Goal: Task Accomplishment & Management: Complete application form

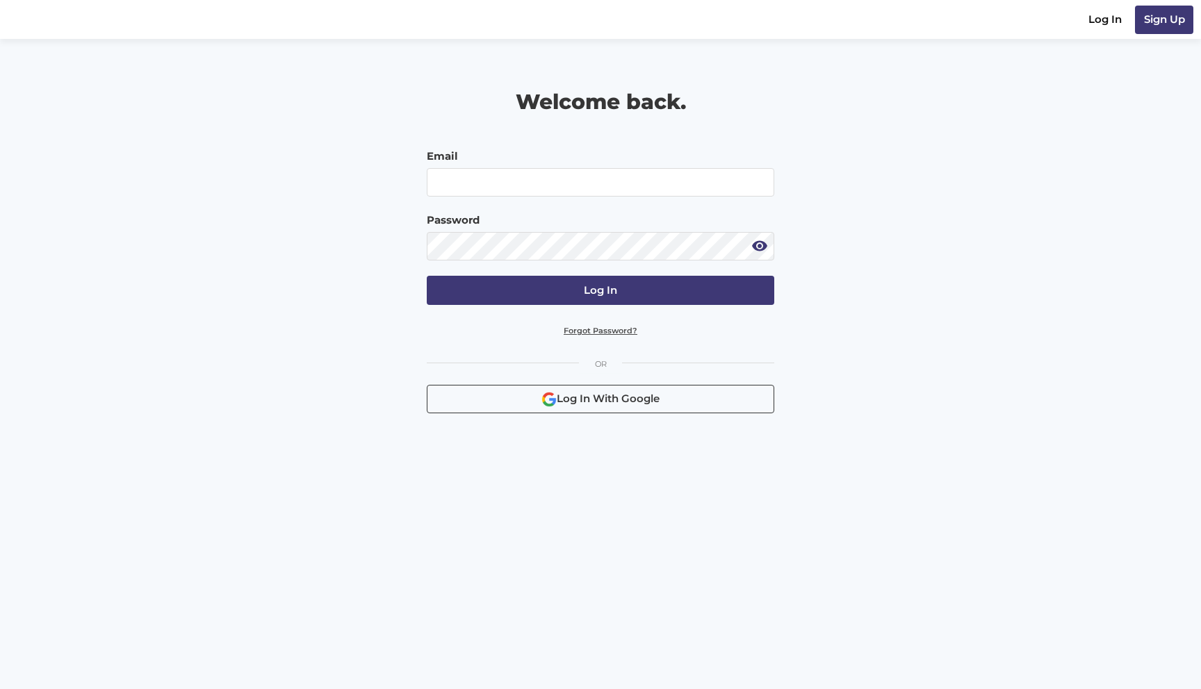
click at [1084, 334] on main "Welcome back. Email Password Log In Forgot Password? Log In With Google" at bounding box center [600, 234] width 1201 height 390
click at [925, 196] on div "Welcome back. Email Password Log In Forgot Password? Log In With Google" at bounding box center [600, 234] width 934 height 390
click at [954, 277] on div "Welcome back. Email Password Log In Forgot Password? Log In With Google" at bounding box center [600, 234] width 934 height 390
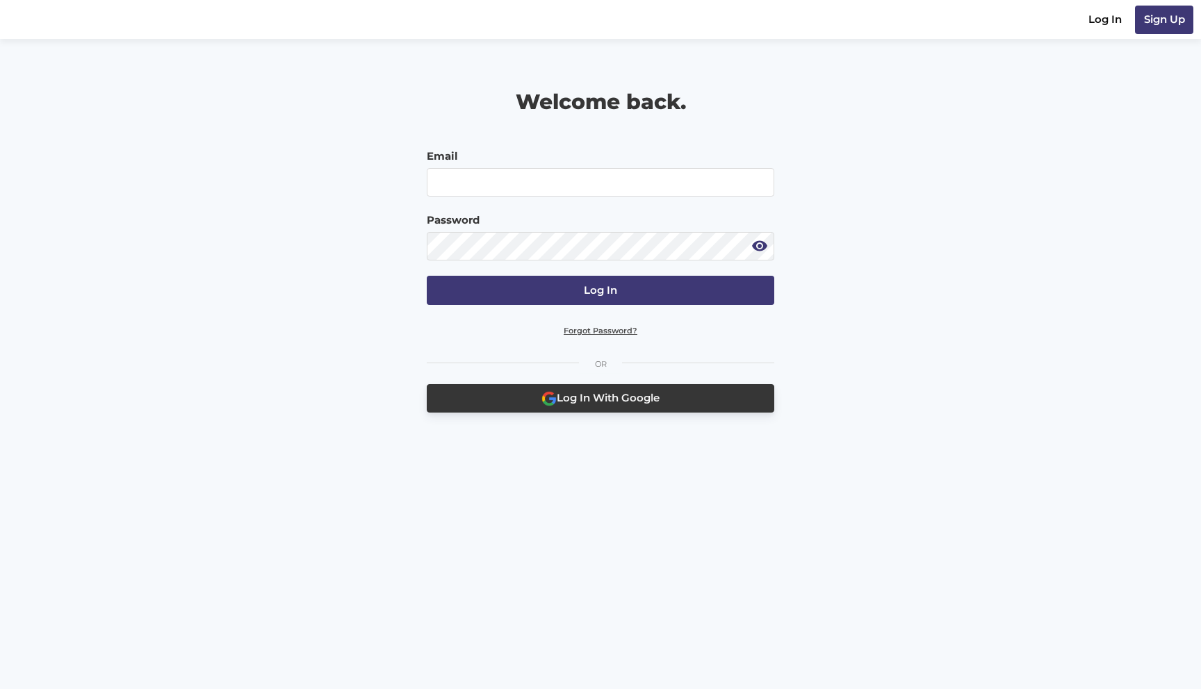
click at [517, 396] on button "Log In With Google" at bounding box center [600, 398] width 347 height 28
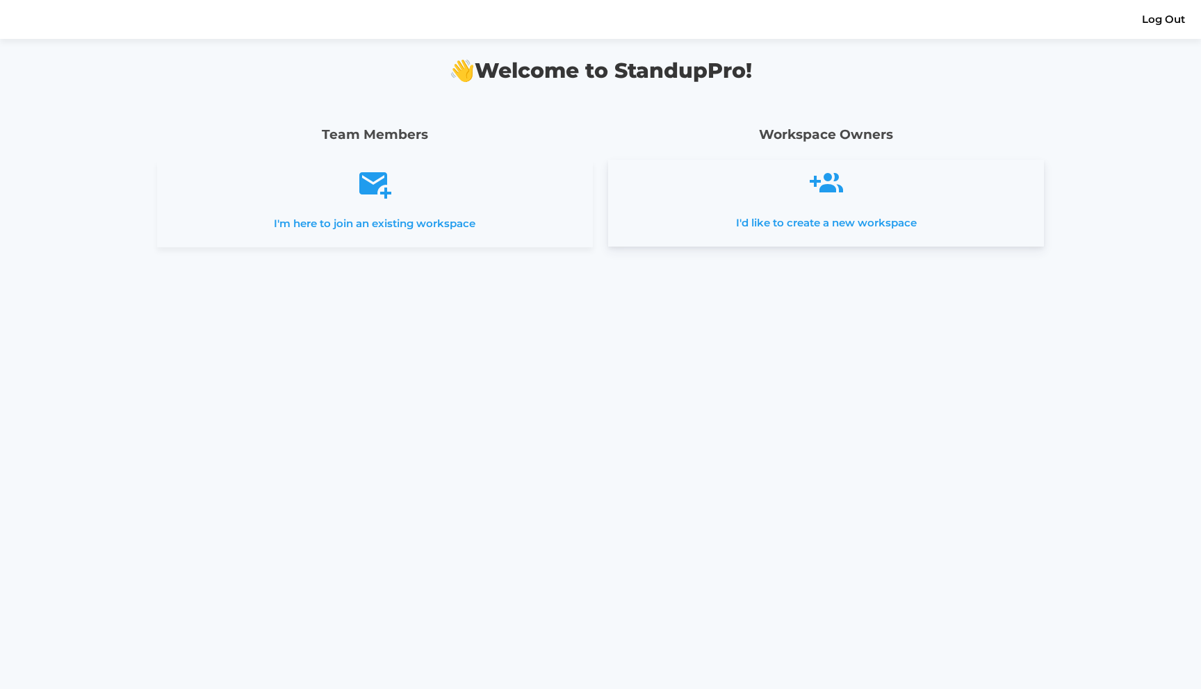
click at [833, 226] on p "I'd like to create a new workspace" at bounding box center [826, 223] width 404 height 16
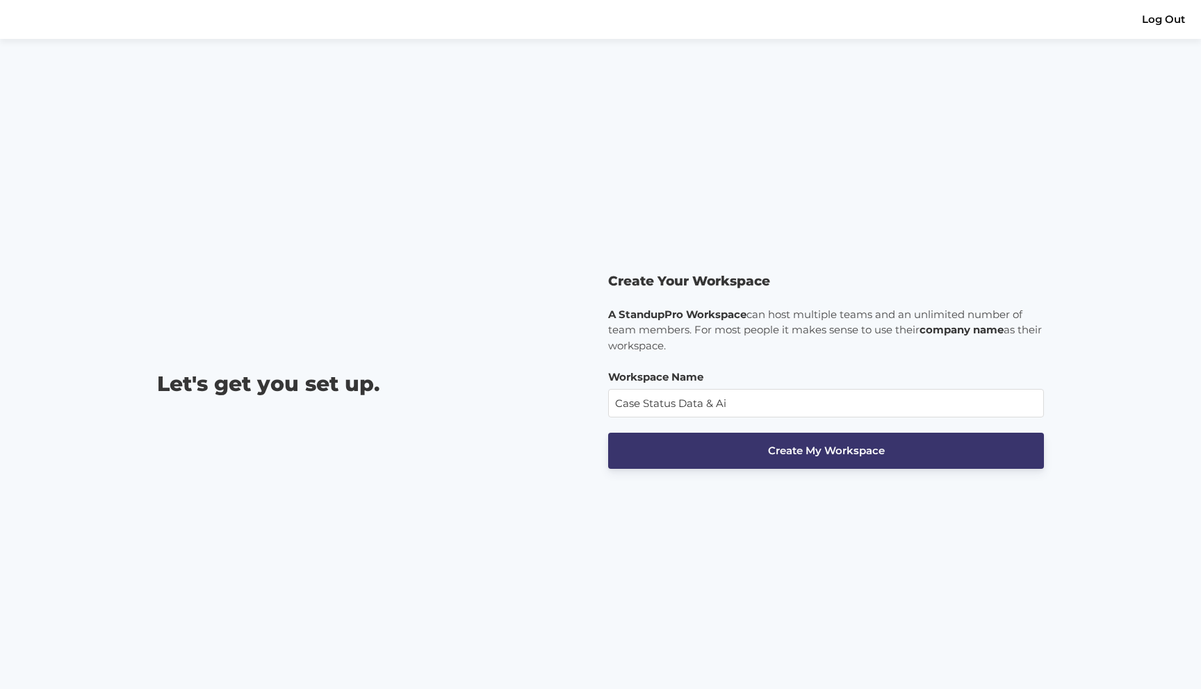
type input "Case Status Data & Ai"
click at [798, 452] on span "Create My Workspace" at bounding box center [826, 450] width 117 height 13
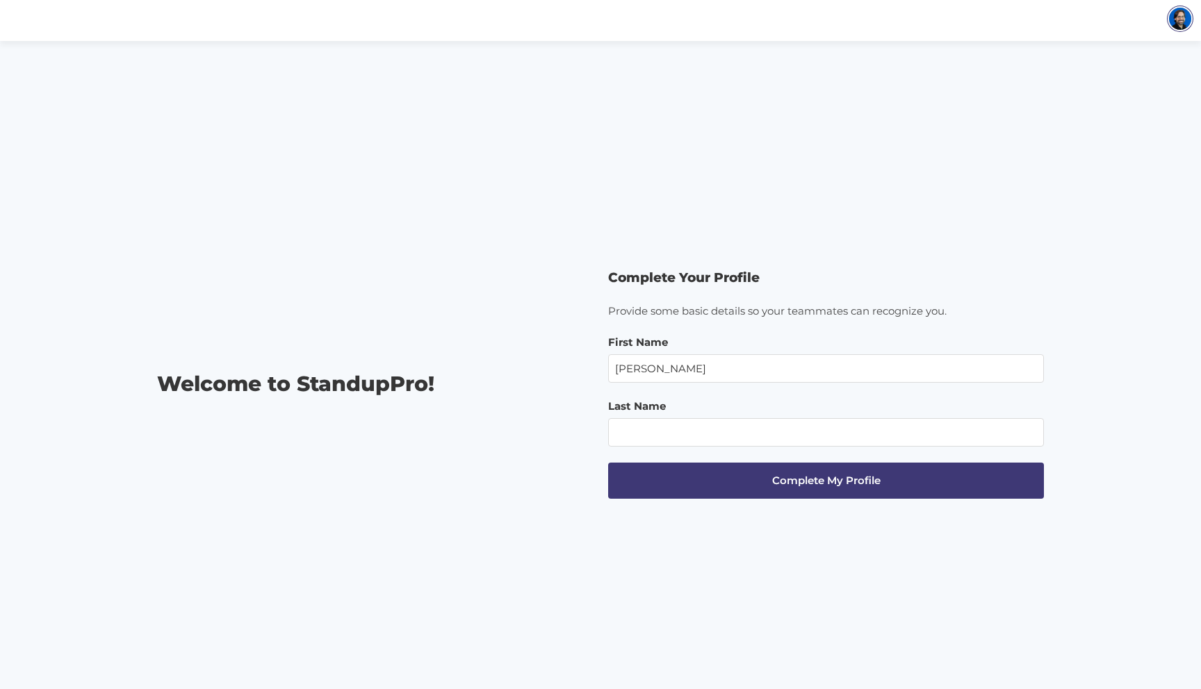
type input "[PERSON_NAME]"
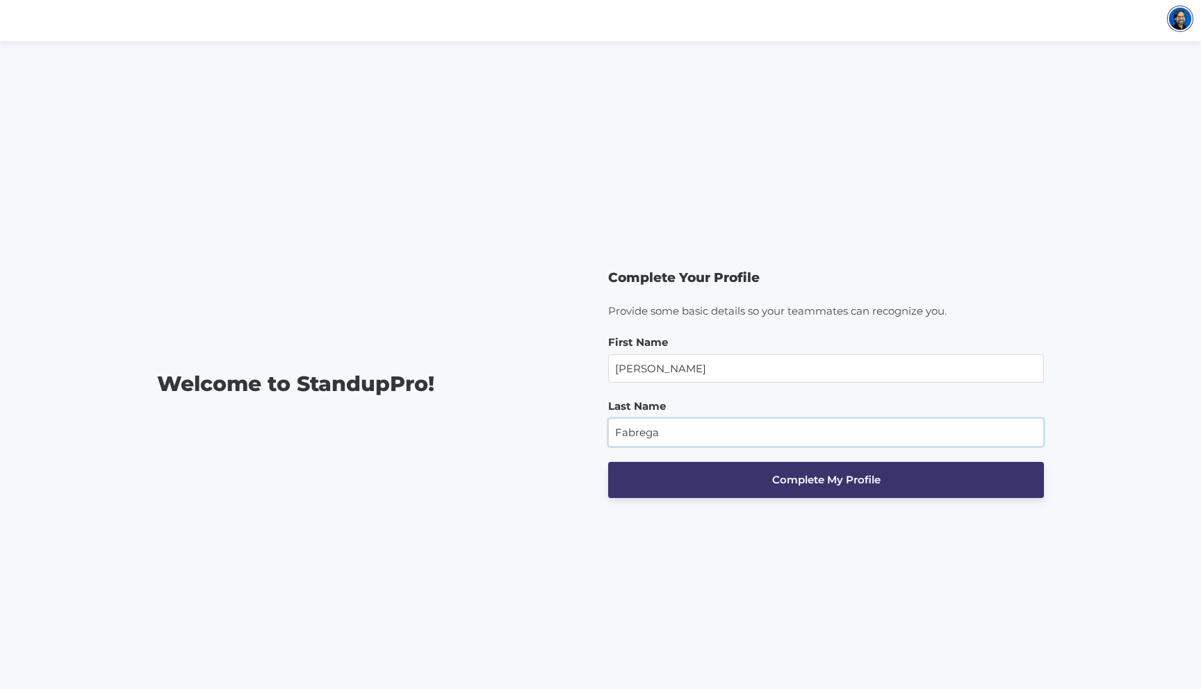
type input "Fabrega"
click at [893, 496] on button "Complete My Profile" at bounding box center [826, 480] width 436 height 37
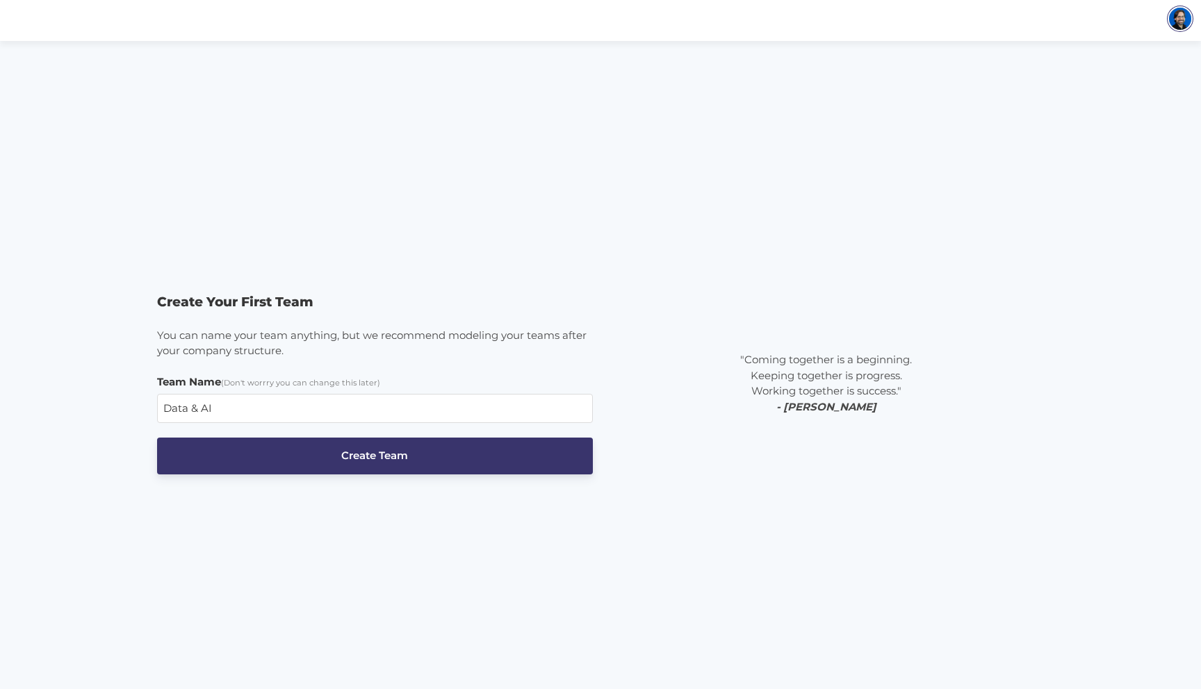
type input "Data & AI"
click at [379, 458] on span "Create Team" at bounding box center [374, 456] width 67 height 16
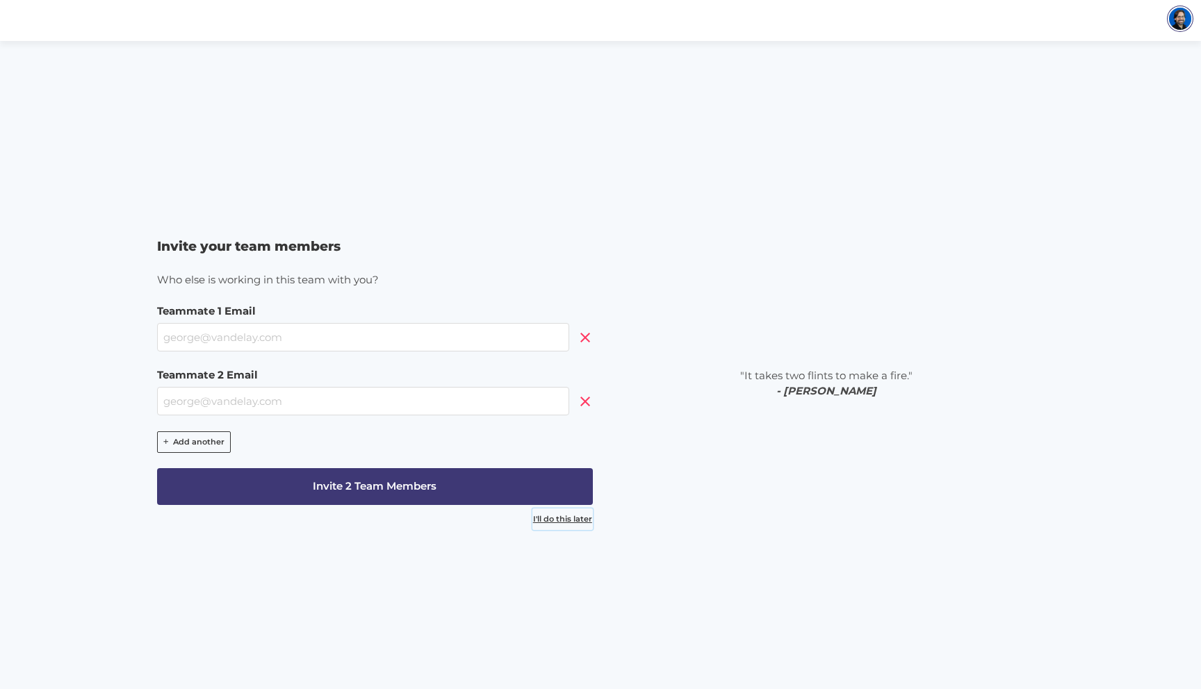
click at [552, 520] on span "I'll do this later" at bounding box center [562, 520] width 59 height 12
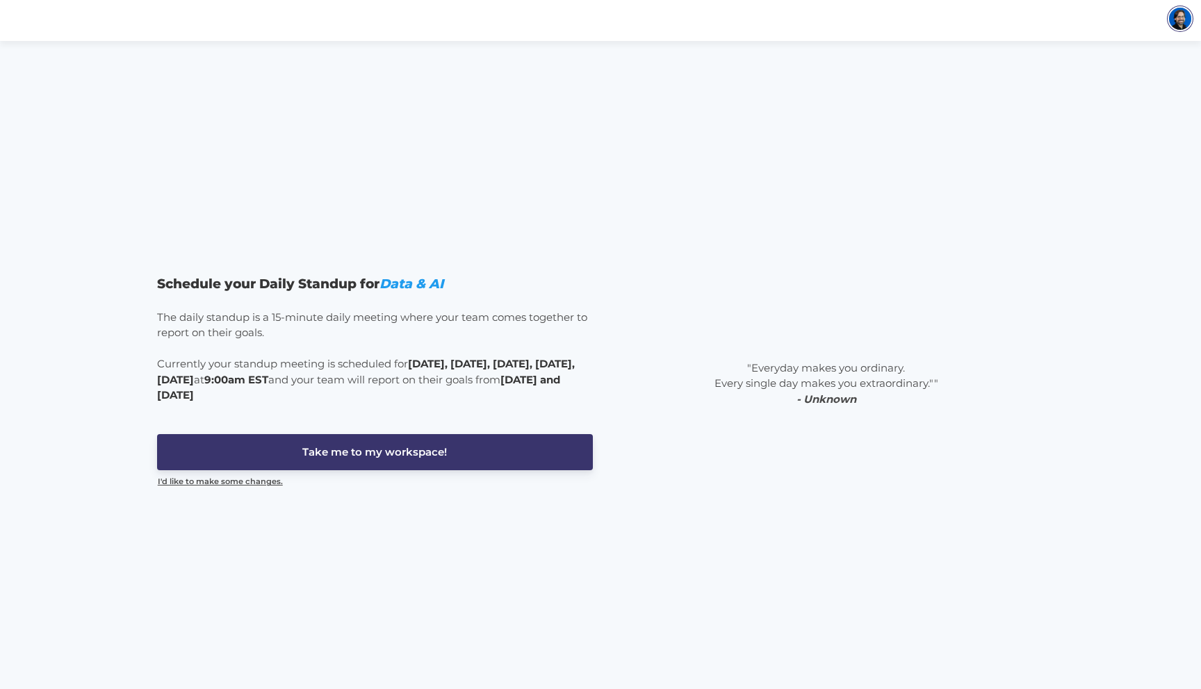
click at [395, 460] on button "Take me to my workspace!" at bounding box center [375, 452] width 436 height 37
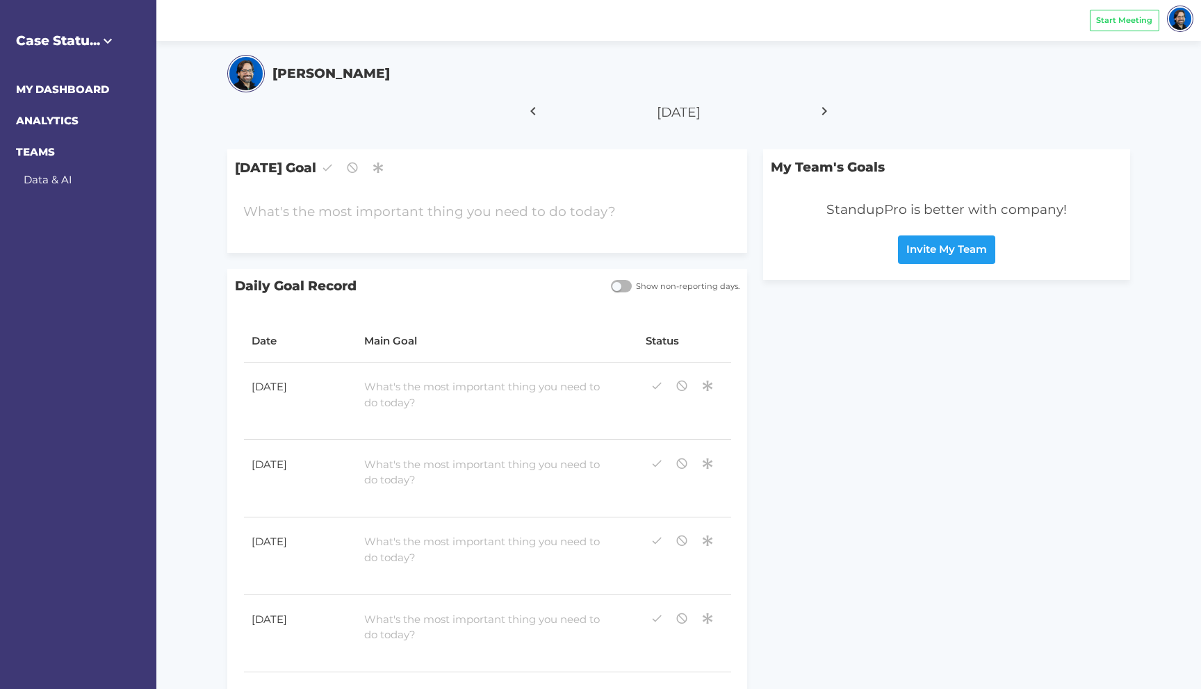
click at [418, 113] on div "[DATE]" at bounding box center [678, 114] width 903 height 39
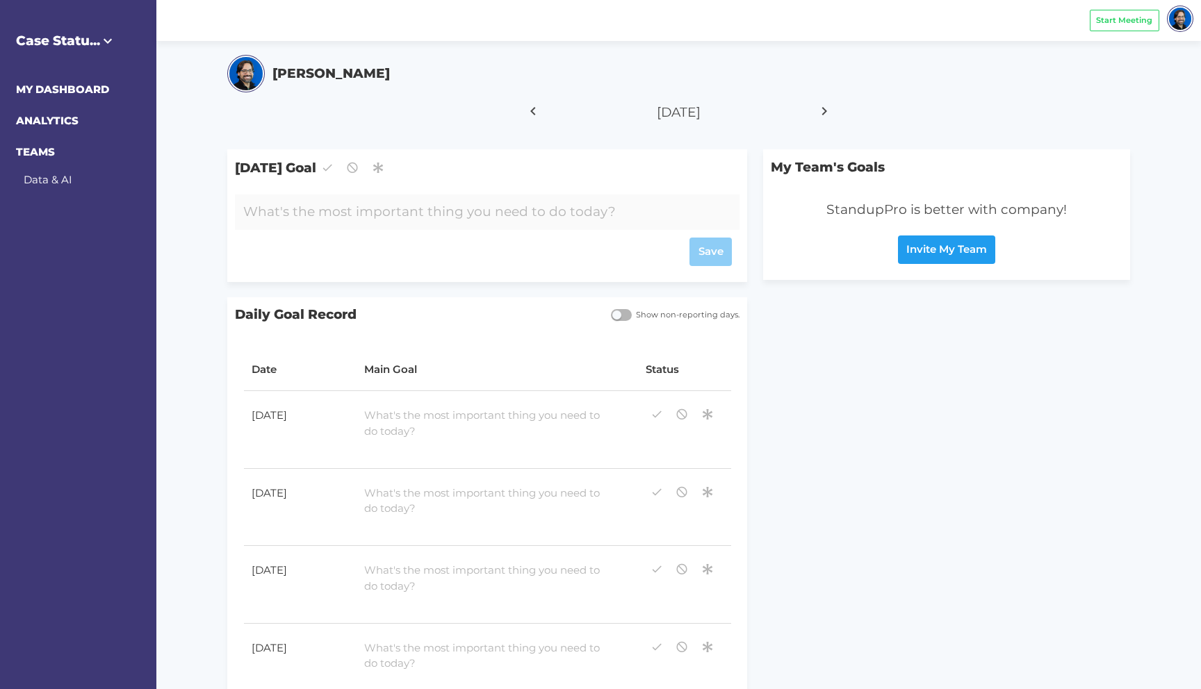
click at [250, 115] on div "[DATE]" at bounding box center [678, 114] width 903 height 39
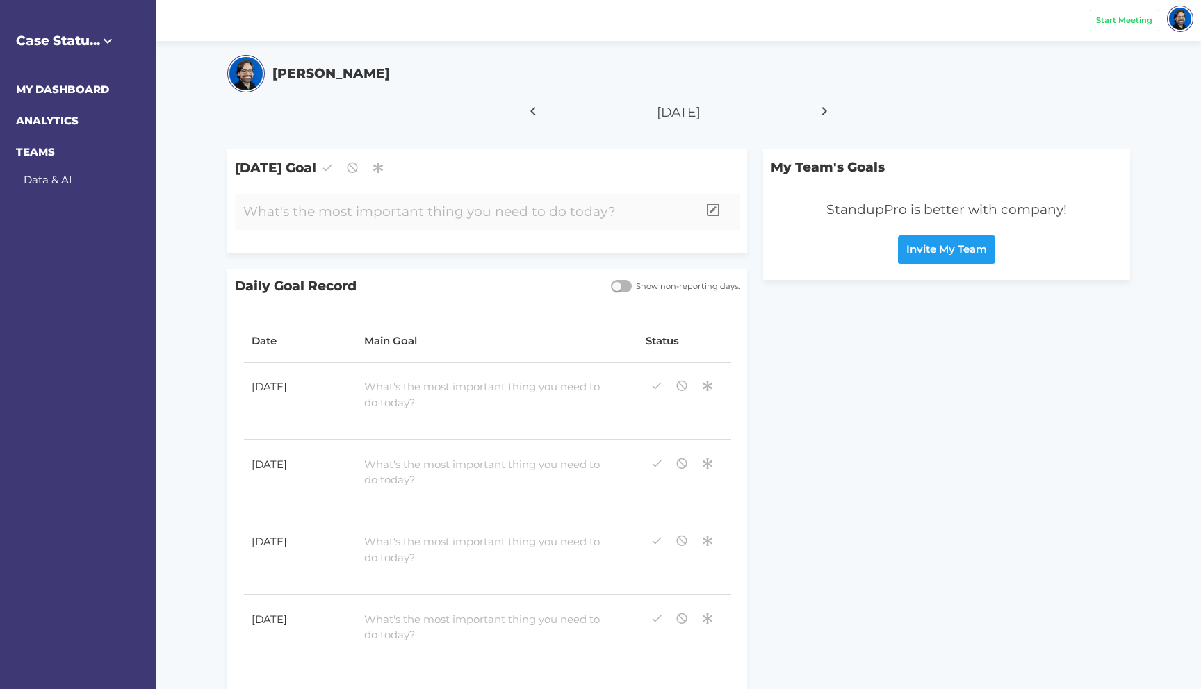
click at [344, 224] on div at bounding box center [466, 212] width 462 height 35
